Goal: Communication & Community: Answer question/provide support

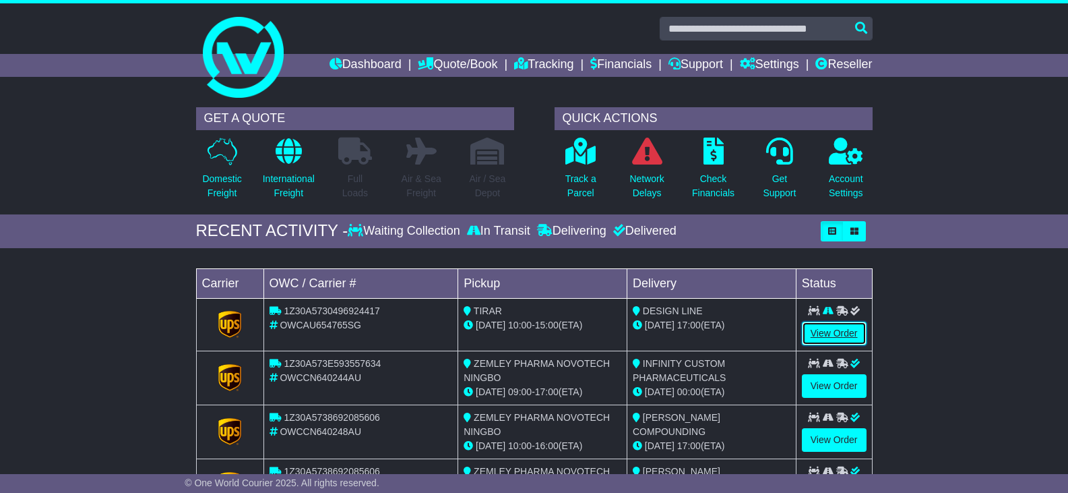
click at [826, 329] on link "View Order" at bounding box center [834, 333] width 65 height 24
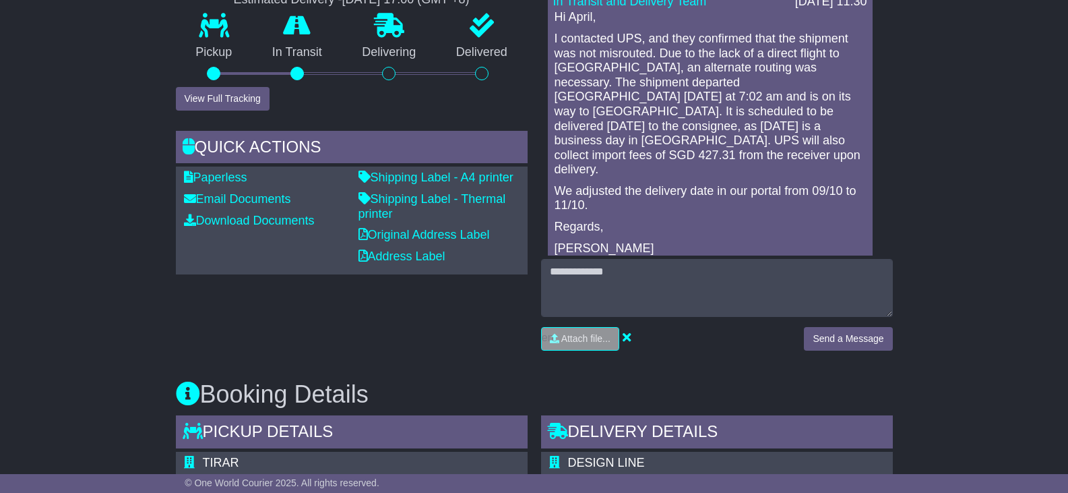
scroll to position [404, 0]
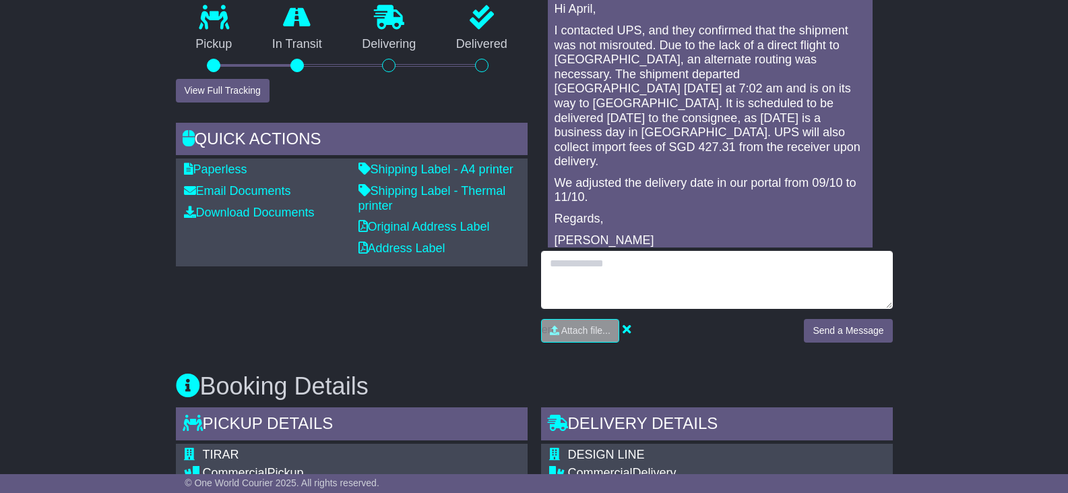
click at [628, 272] on textarea at bounding box center [717, 280] width 352 height 58
type textarea "*"
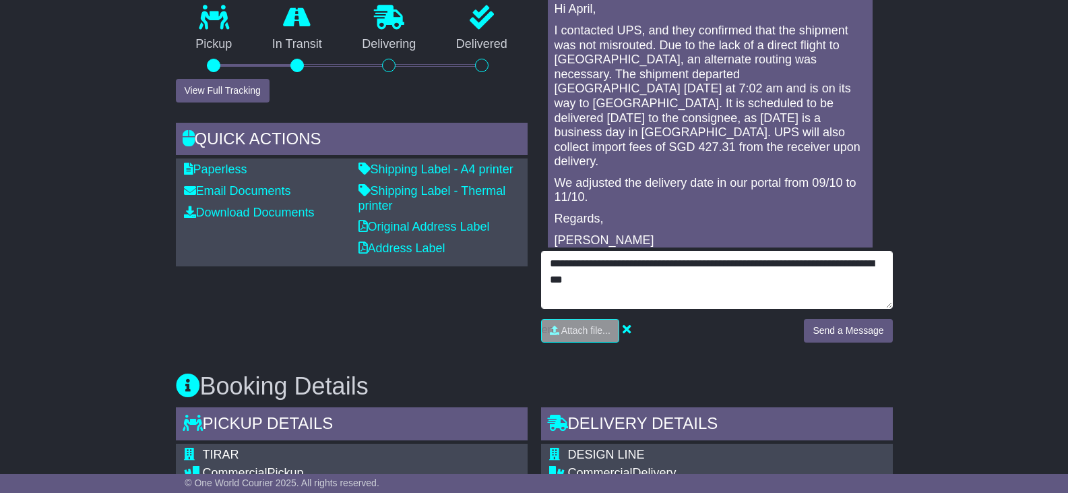
type textarea "**********"
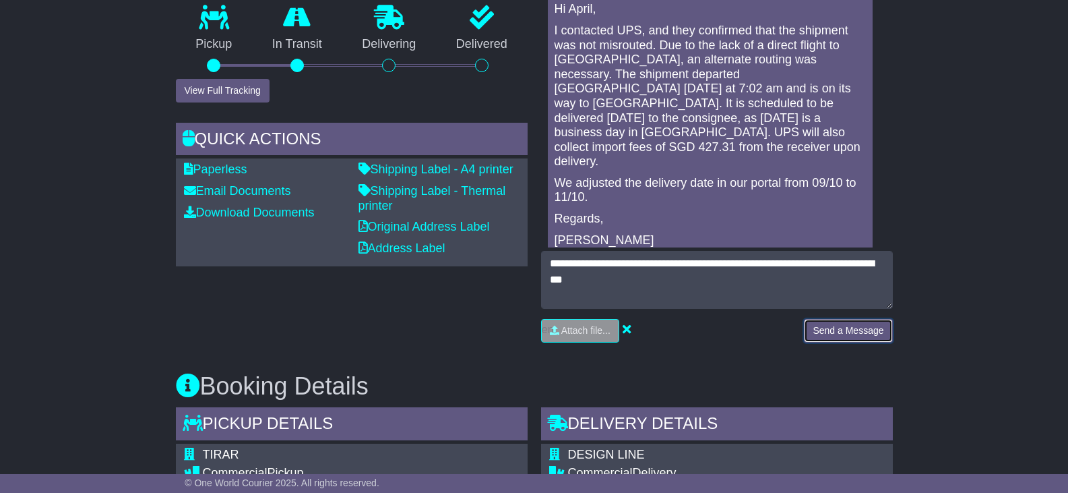
click at [851, 329] on button "Send a Message" at bounding box center [848, 331] width 88 height 24
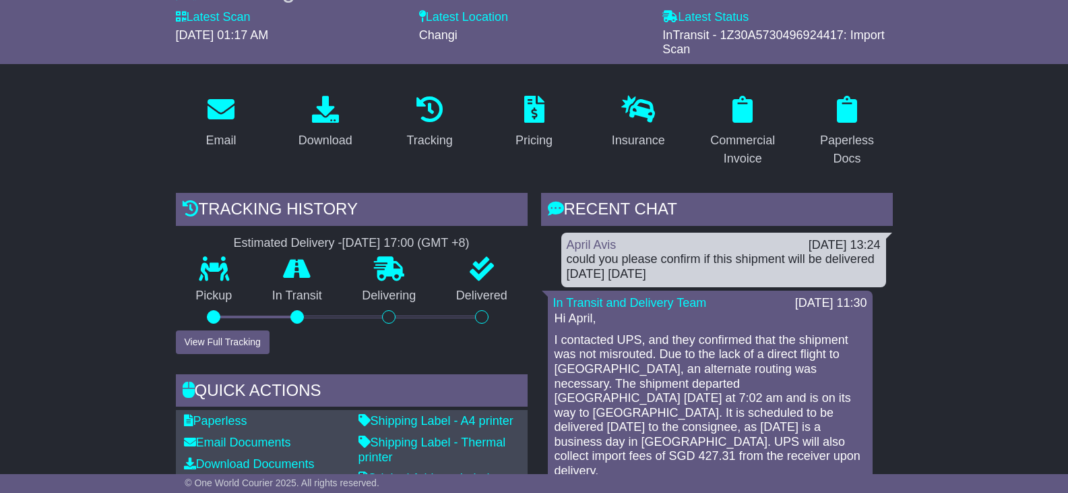
scroll to position [135, 0]
